Goal: Use online tool/utility

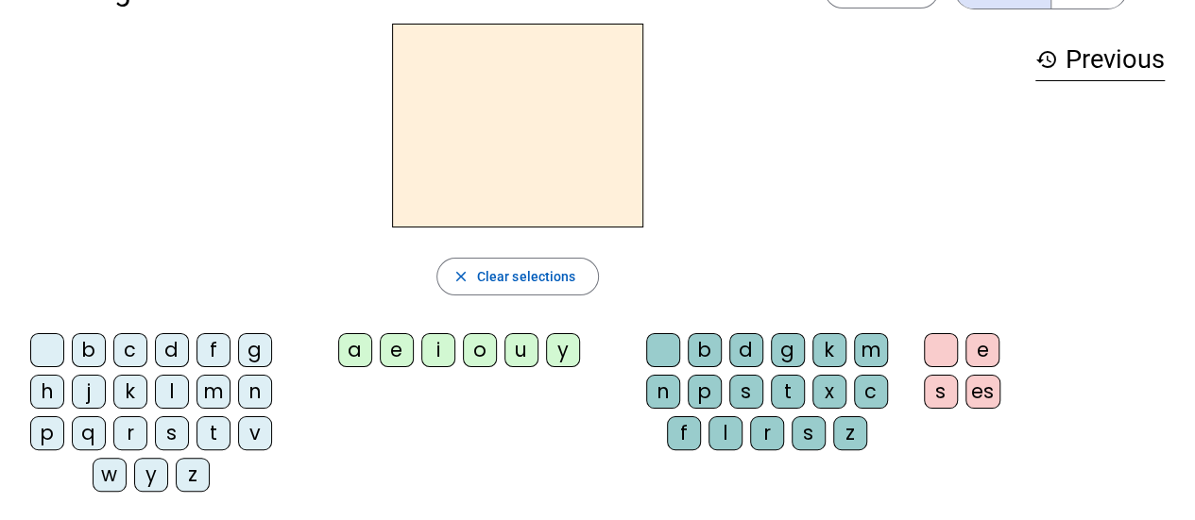
scroll to position [70, 0]
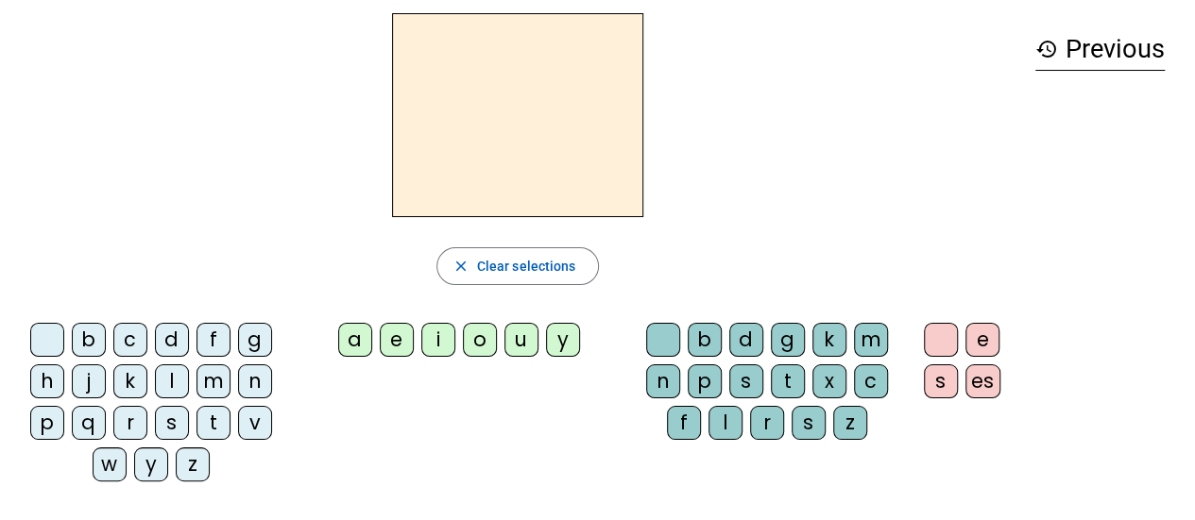
click at [172, 373] on div "l" at bounding box center [172, 382] width 34 height 34
click at [988, 353] on div "e" at bounding box center [982, 340] width 34 height 34
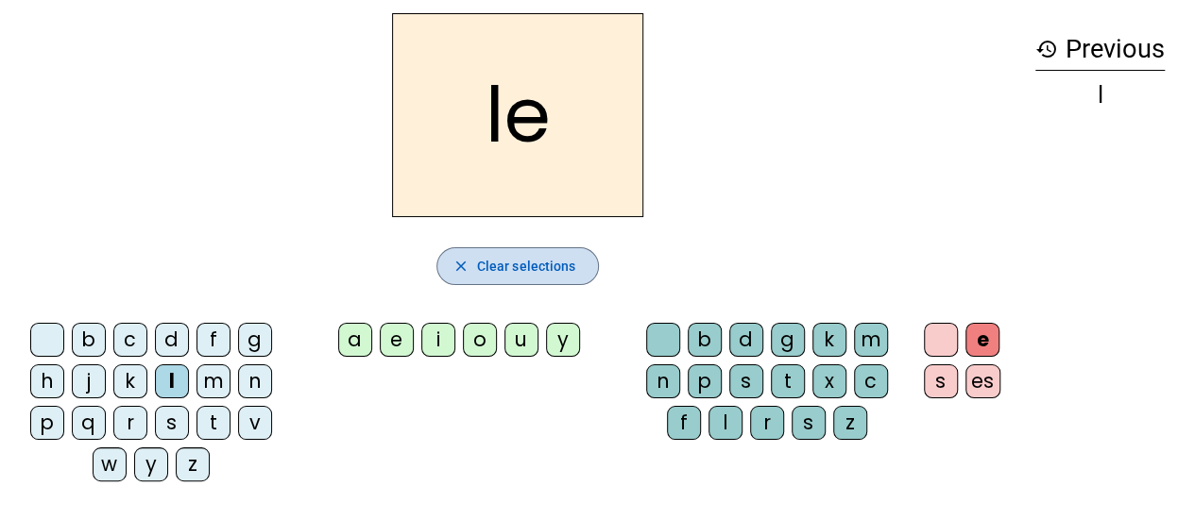
click at [551, 265] on span "Clear selections" at bounding box center [526, 266] width 99 height 23
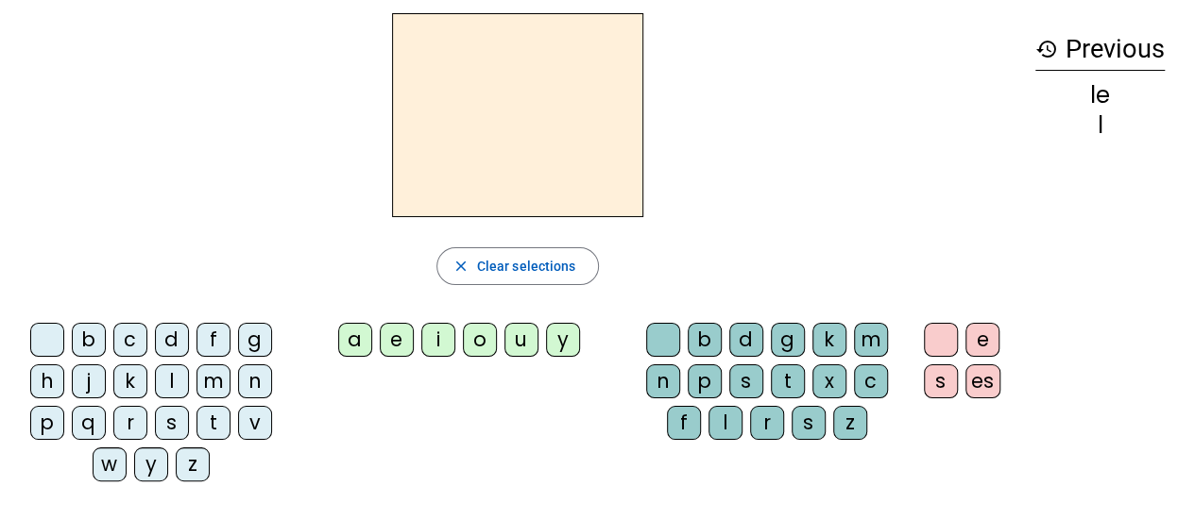
click at [727, 418] on div "l" at bounding box center [725, 423] width 34 height 34
click at [348, 343] on div "a" at bounding box center [355, 340] width 34 height 34
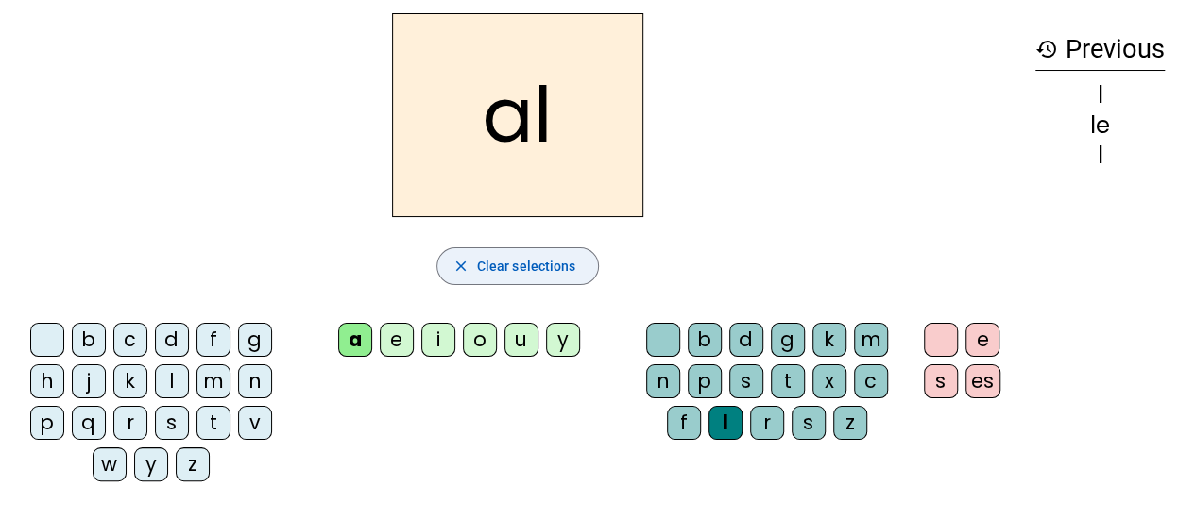
click at [508, 263] on span "Clear selections" at bounding box center [526, 266] width 99 height 23
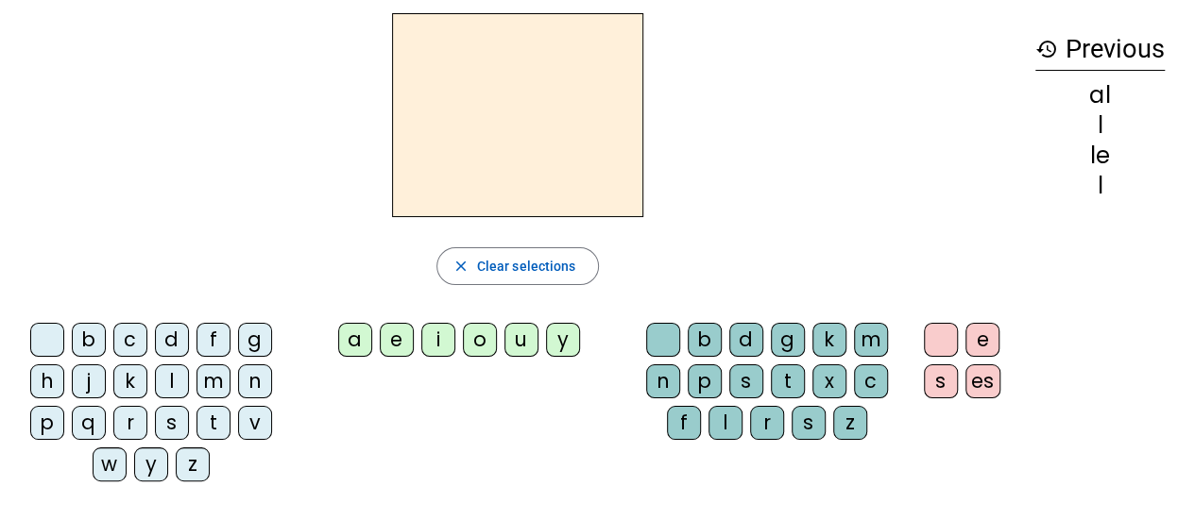
click at [166, 394] on div "l" at bounding box center [172, 382] width 34 height 34
click at [349, 348] on div "a" at bounding box center [355, 340] width 34 height 34
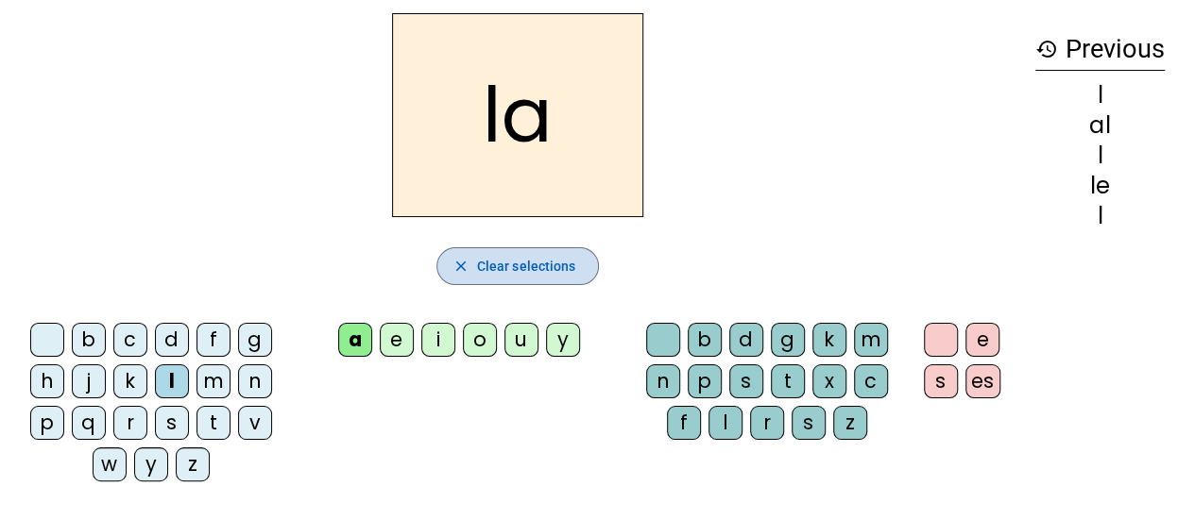
click at [540, 260] on span "Clear selections" at bounding box center [526, 266] width 99 height 23
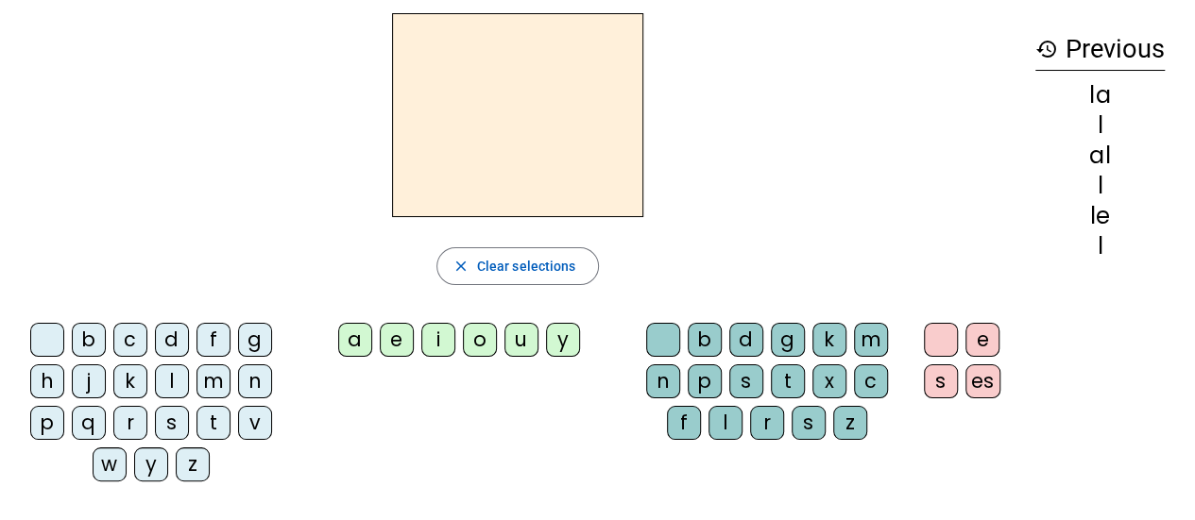
click at [166, 389] on div "l" at bounding box center [172, 382] width 34 height 34
click at [391, 330] on div "e" at bounding box center [397, 340] width 34 height 34
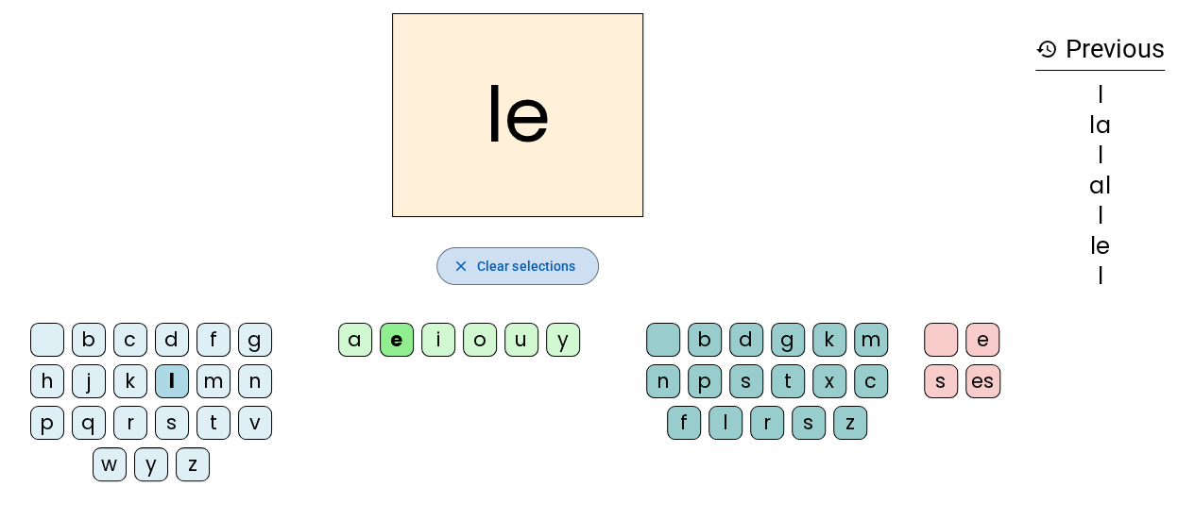
click at [528, 256] on span "Clear selections" at bounding box center [526, 266] width 99 height 23
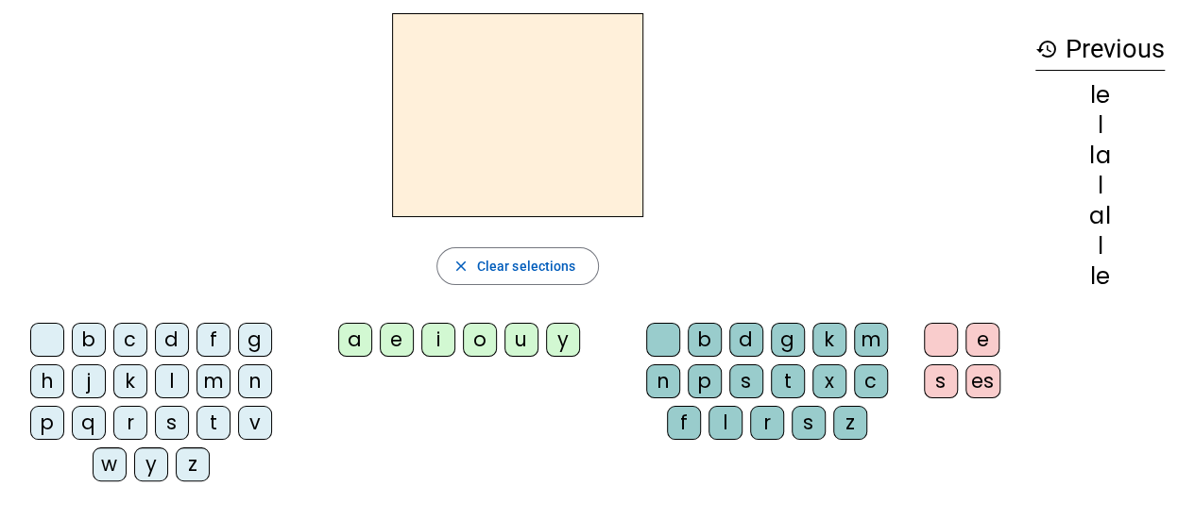
click at [168, 377] on div "l" at bounding box center [172, 382] width 34 height 34
click at [517, 343] on div "u" at bounding box center [521, 340] width 34 height 34
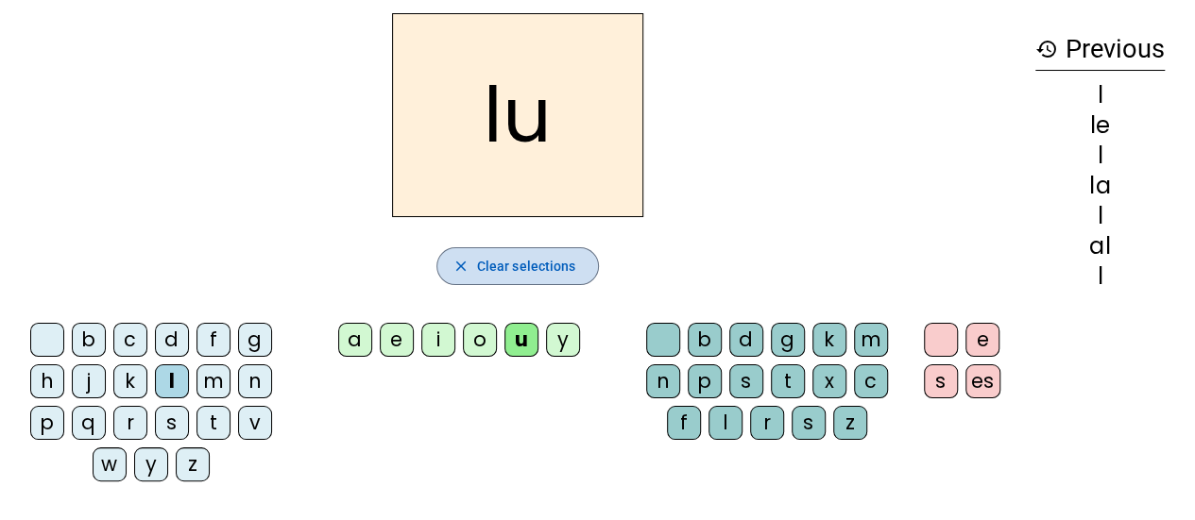
click at [542, 265] on span "Clear selections" at bounding box center [526, 266] width 99 height 23
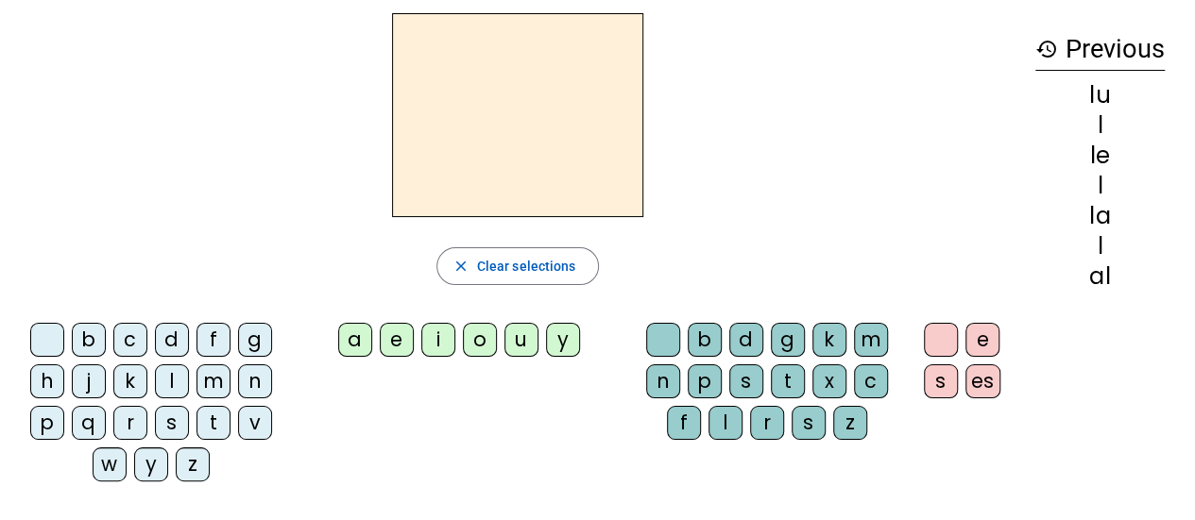
click at [518, 334] on div "u" at bounding box center [521, 340] width 34 height 34
click at [202, 431] on div "t" at bounding box center [213, 423] width 34 height 34
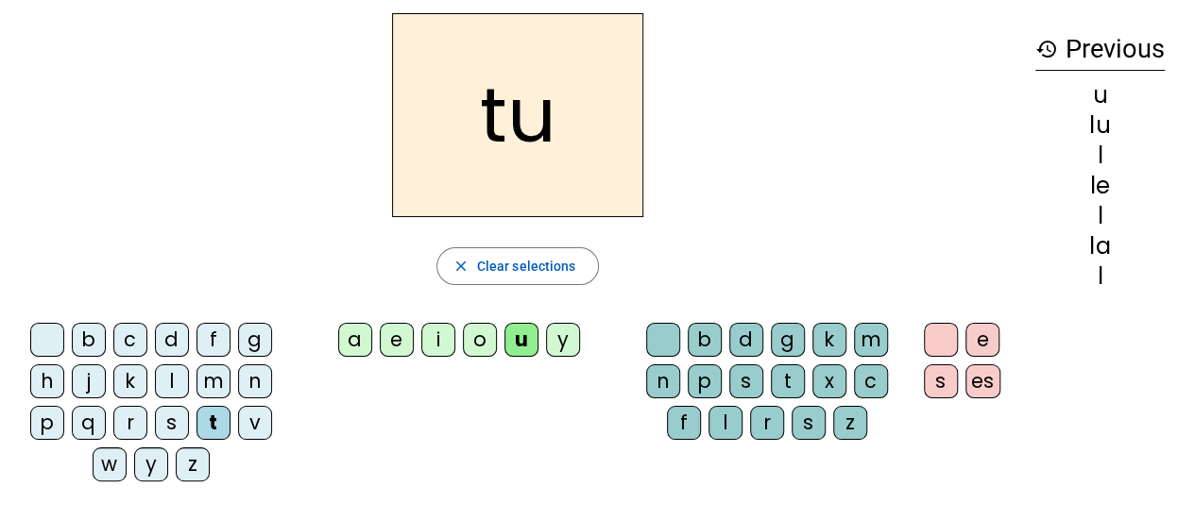
click at [212, 422] on div "t" at bounding box center [213, 423] width 34 height 34
click at [510, 263] on span "Clear selections" at bounding box center [526, 266] width 99 height 23
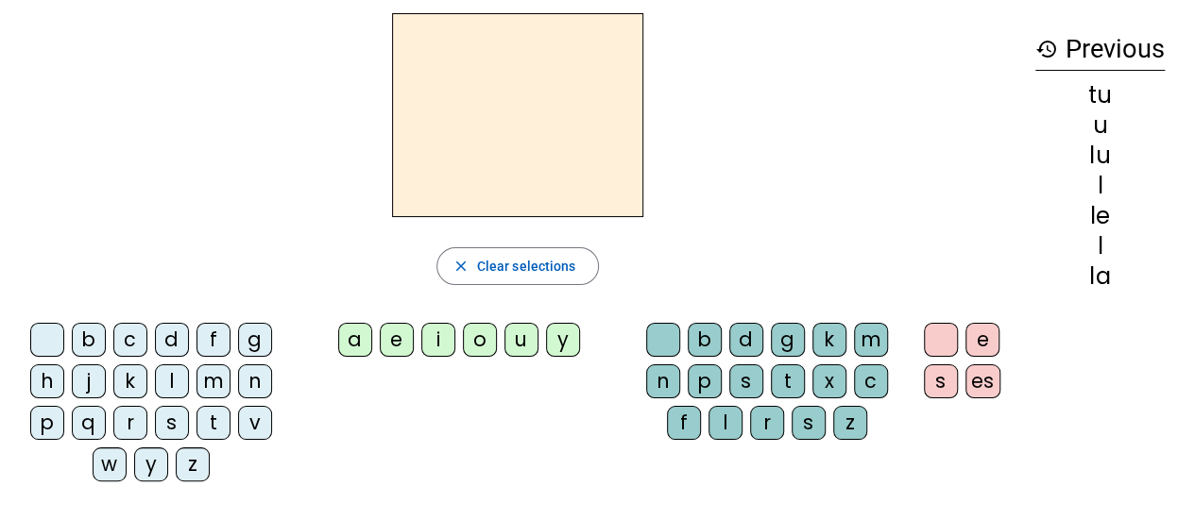
click at [210, 413] on div "t" at bounding box center [213, 423] width 34 height 34
click at [388, 334] on div "e" at bounding box center [397, 340] width 34 height 34
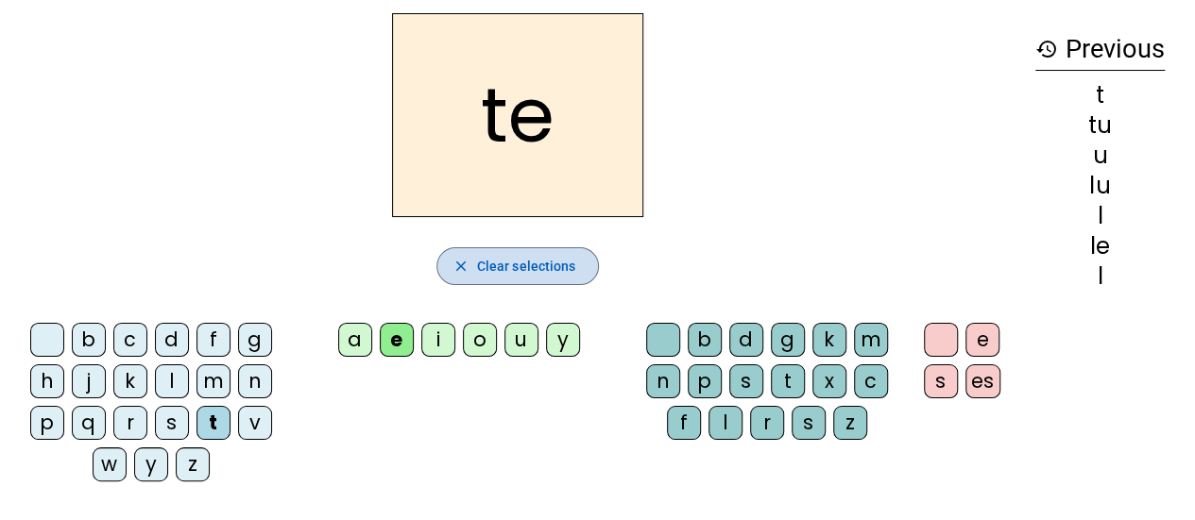
click at [558, 269] on span "Clear selections" at bounding box center [526, 266] width 99 height 23
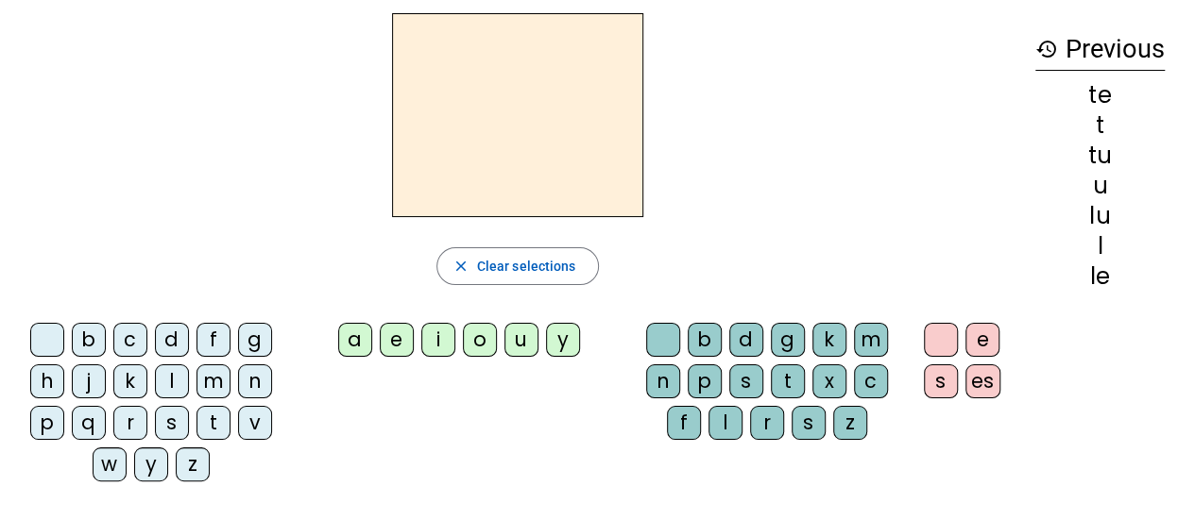
click at [212, 411] on div "t" at bounding box center [213, 423] width 34 height 34
click at [360, 339] on div "a" at bounding box center [355, 340] width 34 height 34
